Goal: Check status: Check status

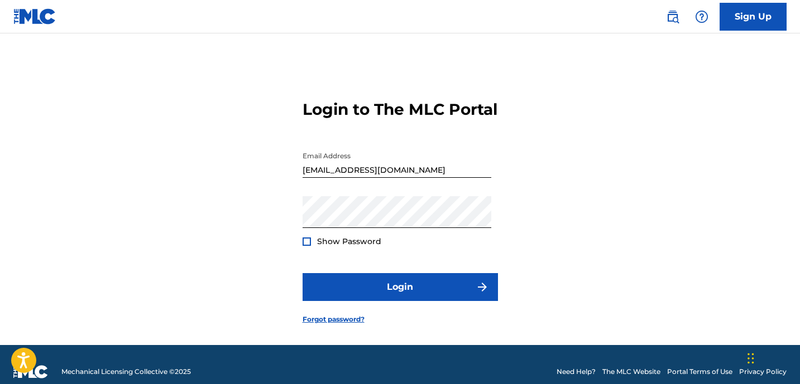
click at [307, 246] on div at bounding box center [306, 242] width 8 height 8
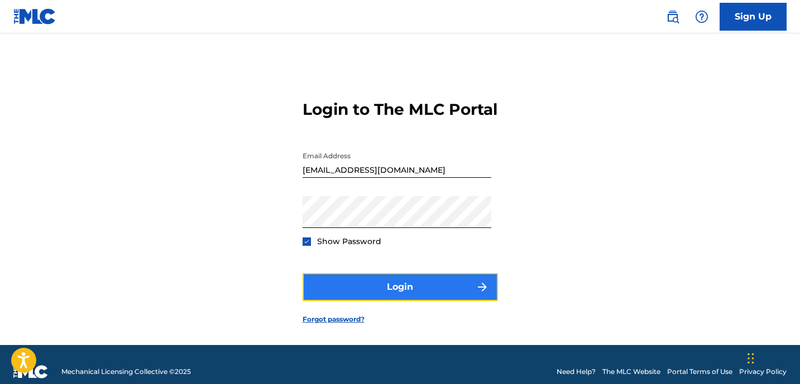
click at [386, 300] on button "Login" at bounding box center [399, 287] width 195 height 28
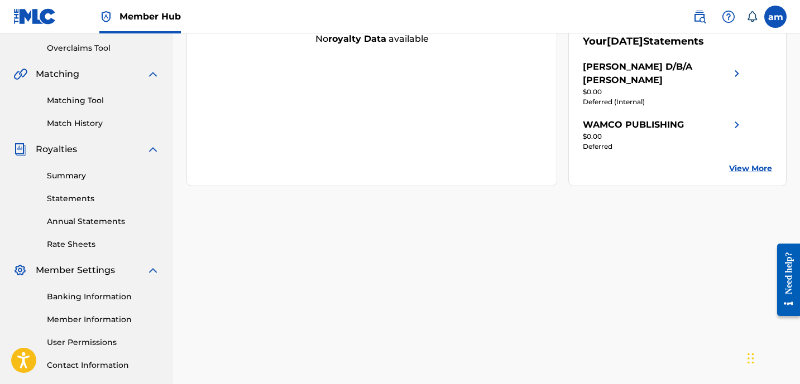
scroll to position [232, 0]
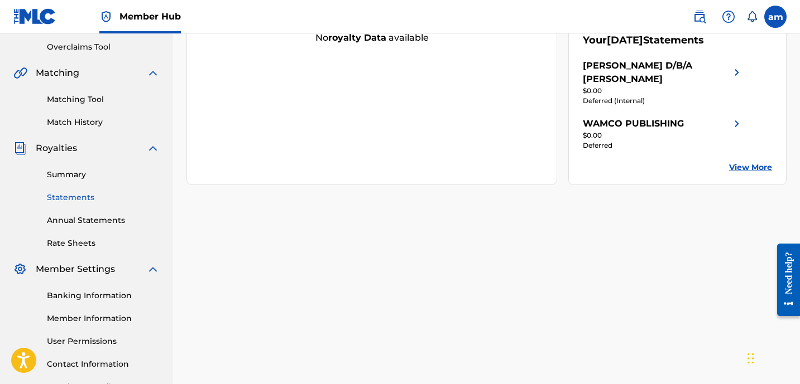
click at [66, 200] on link "Statements" at bounding box center [103, 198] width 113 height 12
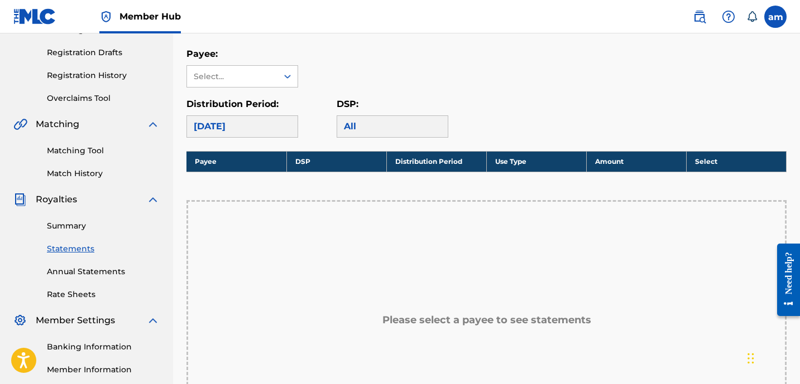
scroll to position [181, 0]
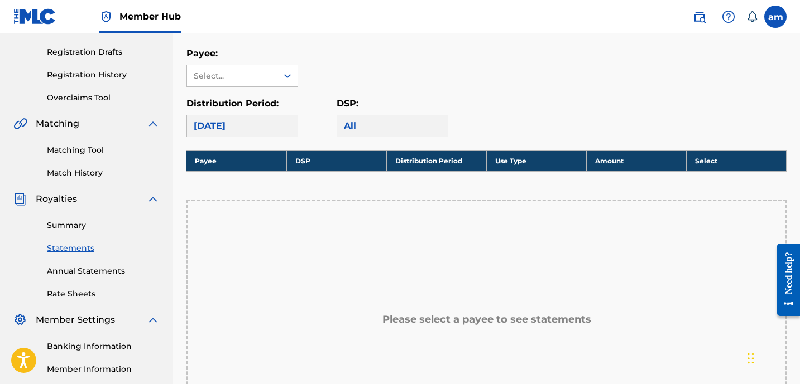
click at [211, 125] on div "[DATE]" at bounding box center [242, 126] width 112 height 22
click at [353, 124] on div "All" at bounding box center [392, 126] width 112 height 22
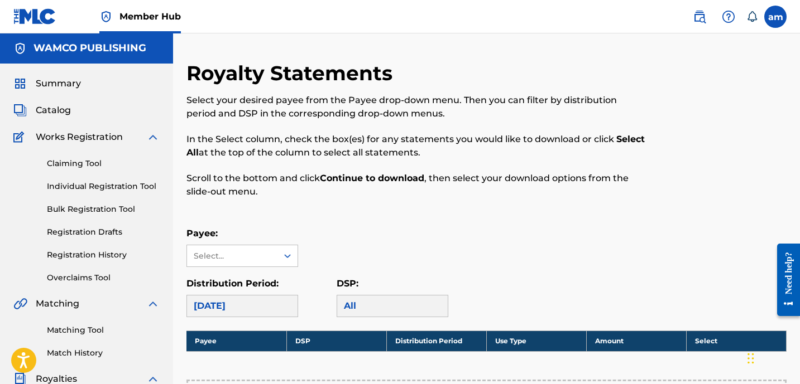
scroll to position [0, 0]
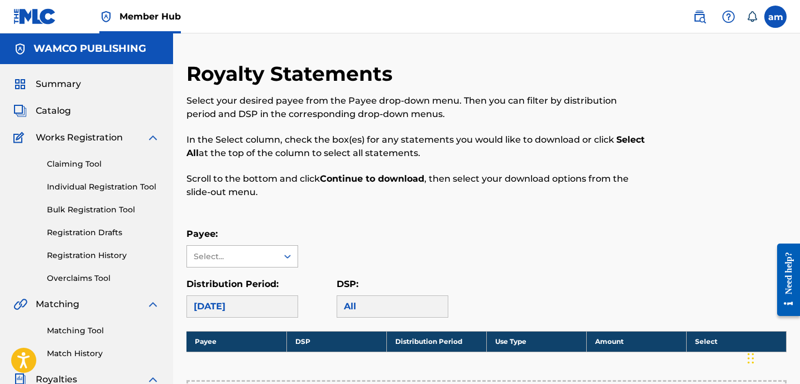
click at [289, 250] on div at bounding box center [287, 257] width 20 height 20
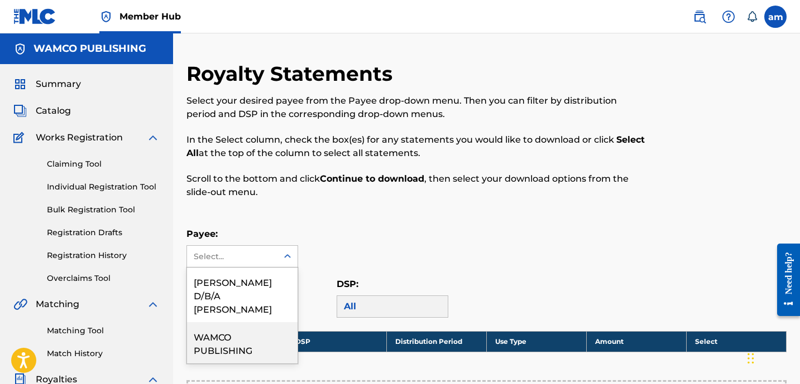
click at [216, 358] on div "WAMCO PUBLISHING" at bounding box center [242, 342] width 110 height 41
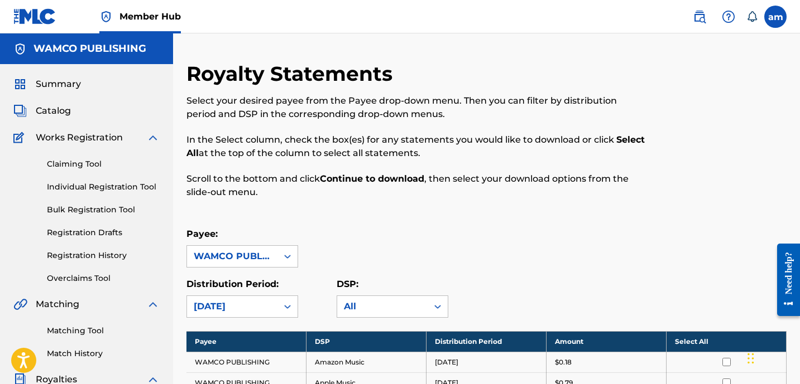
click at [229, 260] on div "WAMCO PUBLISHING" at bounding box center [232, 256] width 77 height 13
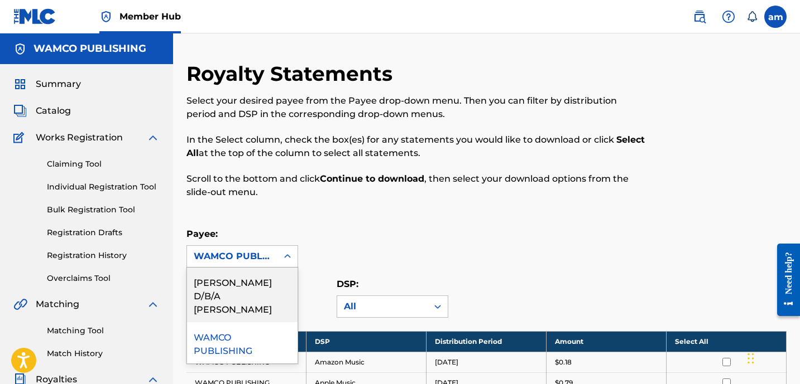
click at [229, 308] on div "[PERSON_NAME] D/B/A [PERSON_NAME]" at bounding box center [242, 295] width 110 height 55
